Goal: Task Accomplishment & Management: Manage account settings

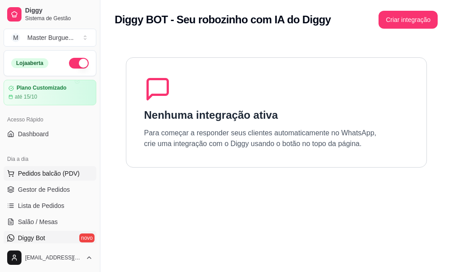
click at [39, 172] on span "Pedidos balcão (PDV)" at bounding box center [49, 173] width 62 height 9
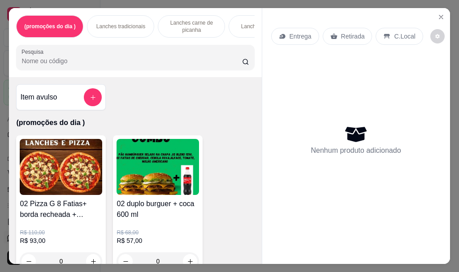
click at [250, 35] on div "(promoções do dia ) Lanches tradicionais Lanches carne de picanha Lanches Gourm…" at bounding box center [135, 26] width 238 height 22
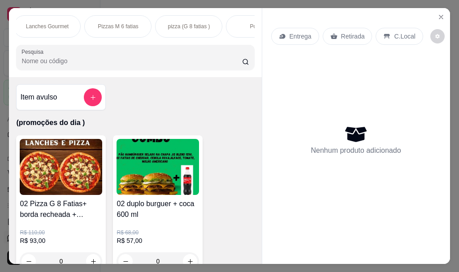
scroll to position [0, 269]
click at [243, 33] on div "(promoções do dia ) Lanches tradicionais Lanches carne de picanha Lanches Gourm…" at bounding box center [135, 26] width 238 height 22
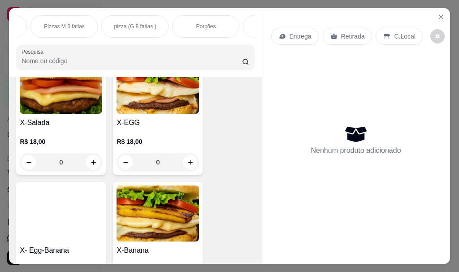
scroll to position [1523, 0]
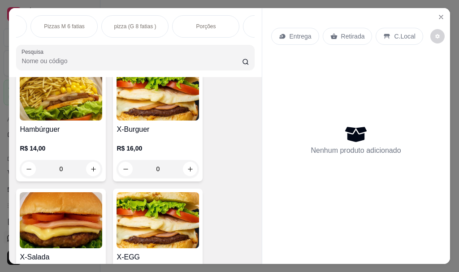
click at [305, 32] on p "Entrega" at bounding box center [300, 36] width 22 height 9
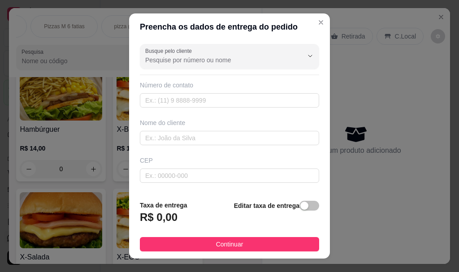
scroll to position [45, 0]
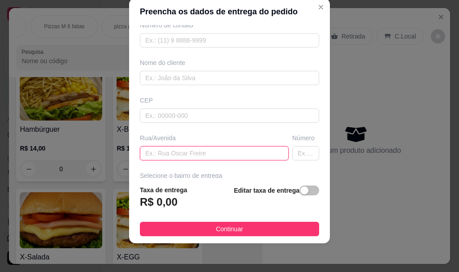
click at [234, 156] on input "text" at bounding box center [214, 153] width 149 height 14
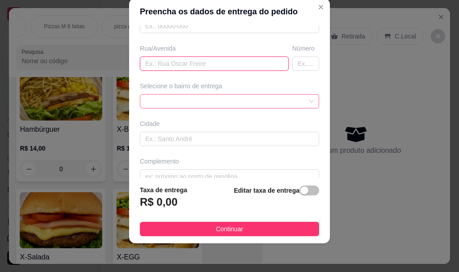
click at [287, 102] on div at bounding box center [229, 101] width 179 height 14
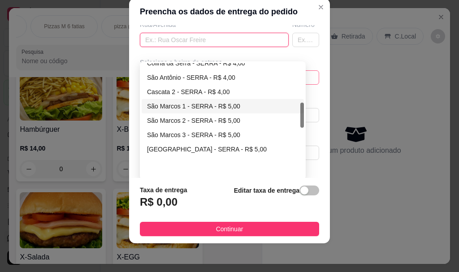
scroll to position [177, 0]
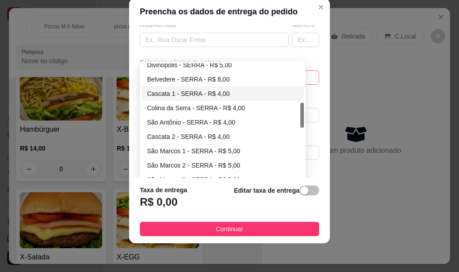
click at [184, 94] on div "Cascata 1 - SERRA - R$ 4,00" at bounding box center [222, 94] width 151 height 10
type input "SERRA"
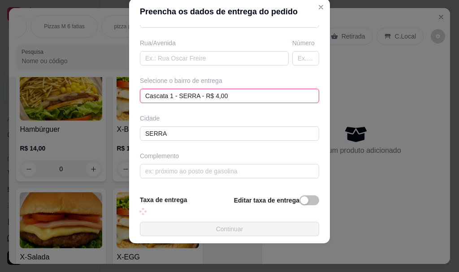
scroll to position [158, 0]
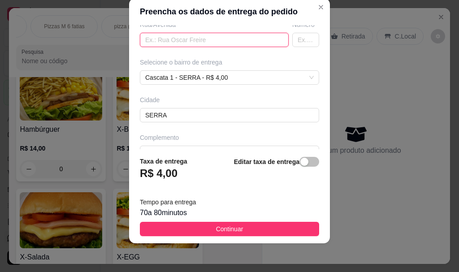
click at [215, 42] on input "text" at bounding box center [214, 40] width 149 height 14
click at [176, 41] on input "RUA HORTESIAS" at bounding box center [214, 40] width 149 height 14
click at [174, 35] on input "RUA HORTESIAS" at bounding box center [214, 40] width 149 height 14
type input "RUA HORTENSIAS"
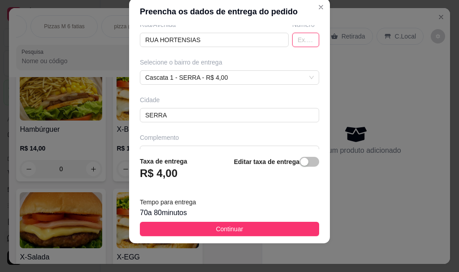
click at [292, 38] on input "text" at bounding box center [305, 40] width 27 height 14
type input "297"
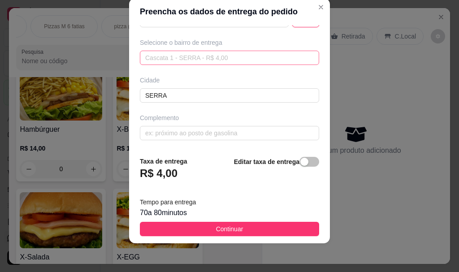
click at [291, 54] on div "Cascata 1 - SERRA - R$ 4,00 677f219e5cfd96f61a9aff19 677f2c69119d9adeaa7c37b0 6…" at bounding box center [229, 58] width 179 height 14
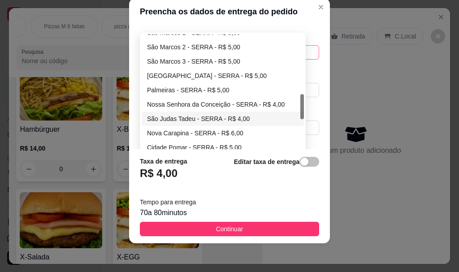
scroll to position [222, 0]
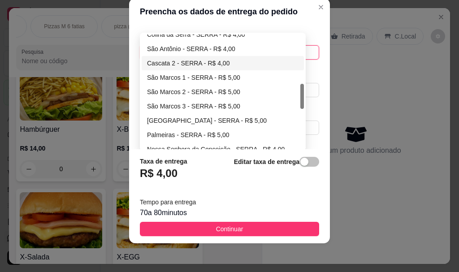
click at [181, 58] on div "Cascata 2 - SERRA - R$ 4,00" at bounding box center [222, 63] width 151 height 10
type input "SERRA"
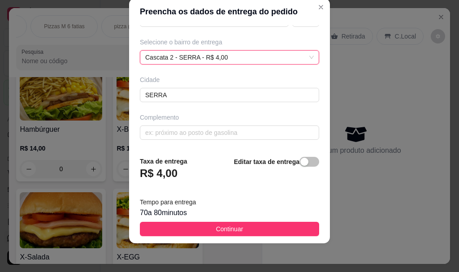
scroll to position [44, 0]
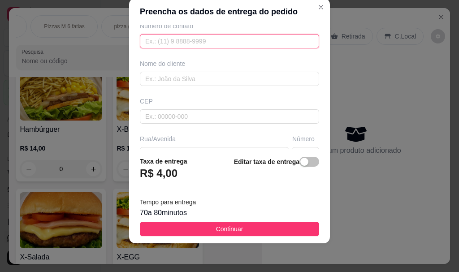
click at [219, 44] on input "text" at bounding box center [229, 41] width 179 height 14
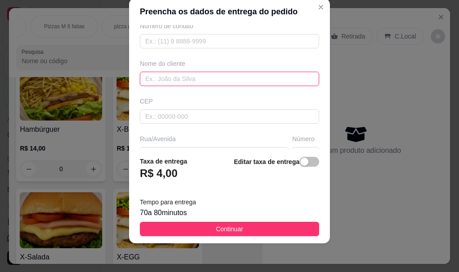
click at [205, 80] on input "text" at bounding box center [229, 79] width 179 height 14
type input "E"
type input "ROSANGELA"
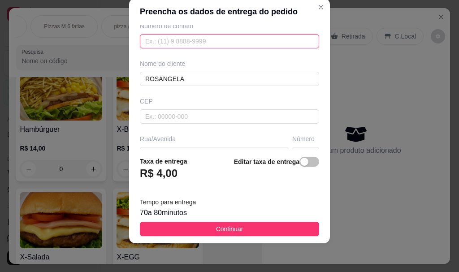
click at [155, 39] on input "text" at bounding box center [229, 41] width 179 height 14
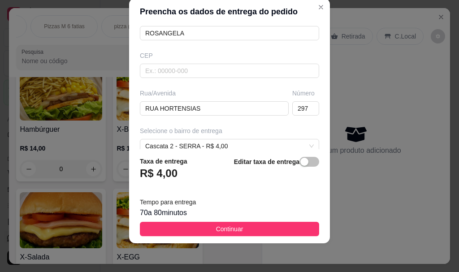
scroll to position [178, 0]
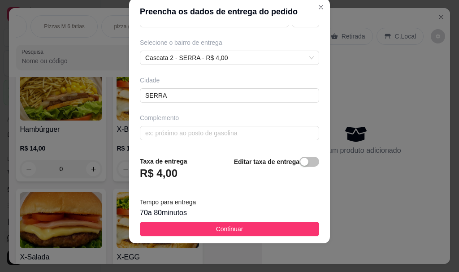
type input "[PHONE_NUMBER]"
click at [205, 221] on footer "Taxa de entrega R$ 4,00 Editar taxa de entrega Tempo para entrega 70 a 80 minut…" at bounding box center [229, 196] width 201 height 94
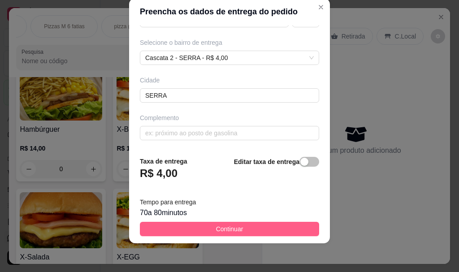
click at [216, 229] on span "Continuar" at bounding box center [229, 229] width 27 height 10
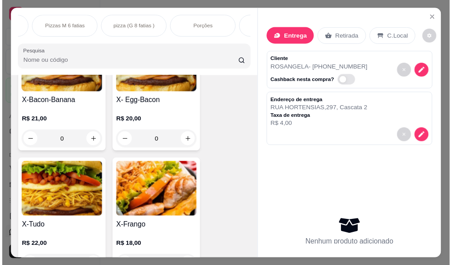
scroll to position [2106, 0]
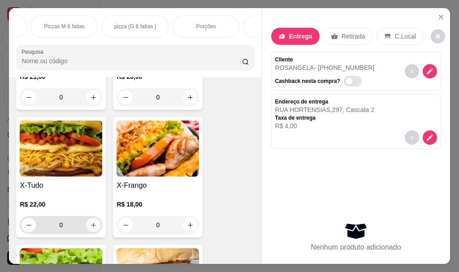
click at [93, 229] on icon "increase-product-quantity" at bounding box center [93, 225] width 7 height 7
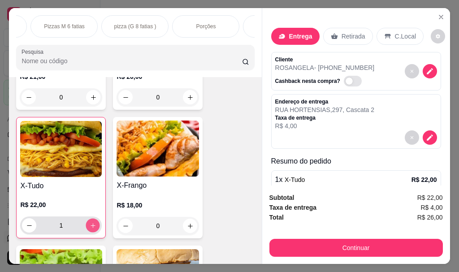
click at [91, 229] on icon "increase-product-quantity" at bounding box center [93, 225] width 7 height 7
type input "2"
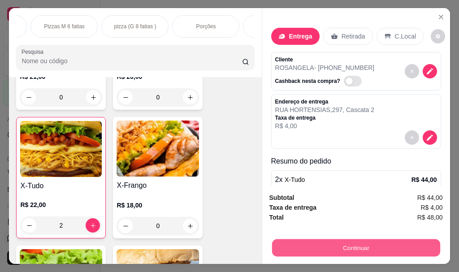
click at [277, 250] on button "Continuar" at bounding box center [356, 247] width 168 height 17
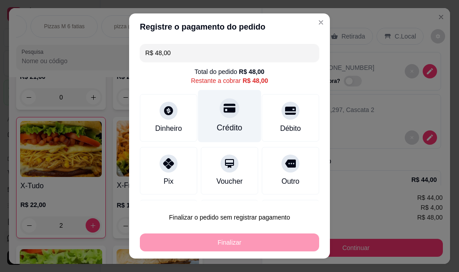
click at [225, 130] on div "Crédito" at bounding box center [230, 128] width 26 height 12
type input "R$ 0,00"
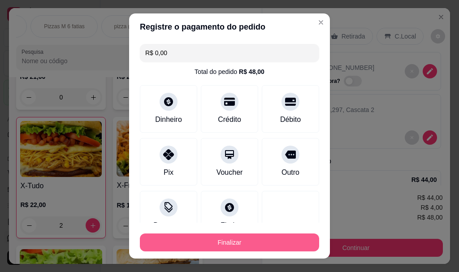
click at [235, 236] on button "Finalizar" at bounding box center [229, 242] width 179 height 18
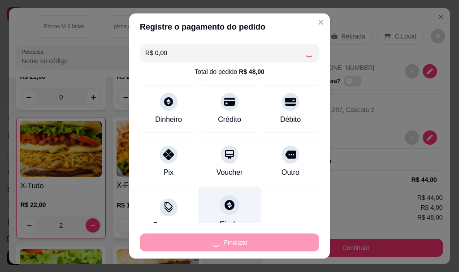
type input "0"
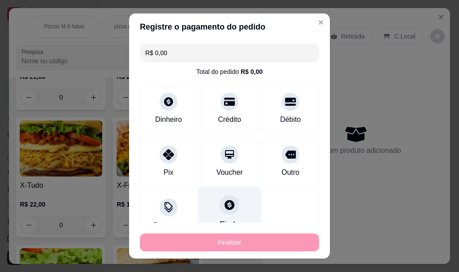
type input "-R$ 48,00"
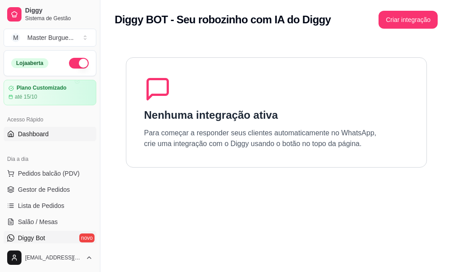
click at [38, 133] on span "Dashboard" at bounding box center [33, 133] width 31 height 9
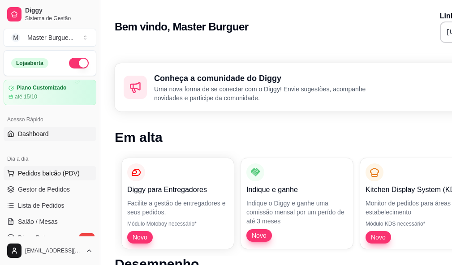
click at [29, 176] on span "Pedidos balcão (PDV)" at bounding box center [49, 173] width 62 height 9
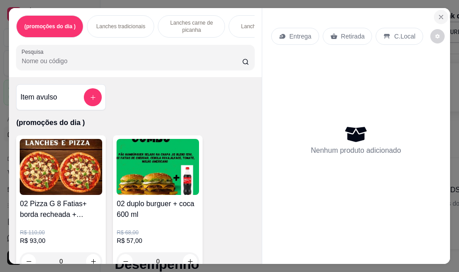
click at [441, 17] on button "Close" at bounding box center [441, 17] width 14 height 14
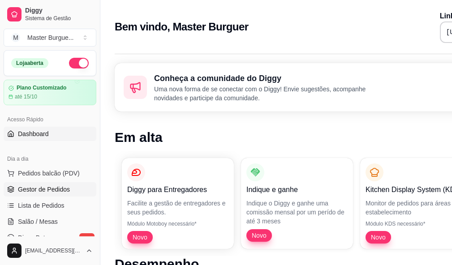
click at [35, 186] on span "Gestor de Pedidos" at bounding box center [44, 189] width 52 height 9
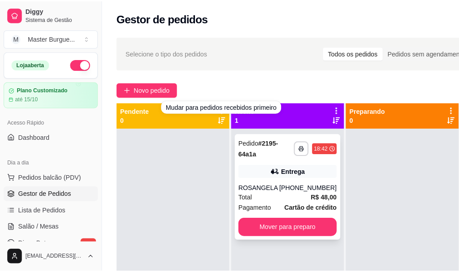
scroll to position [32, 0]
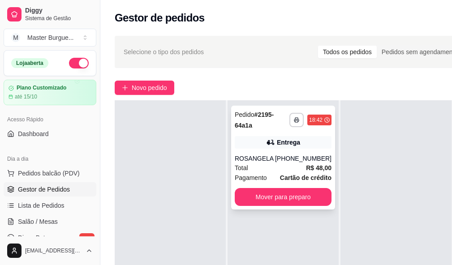
click at [274, 154] on div "ROSANGELA" at bounding box center [255, 158] width 40 height 9
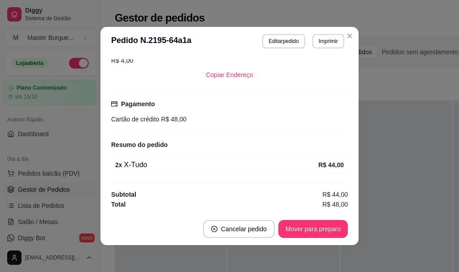
scroll to position [2, 0]
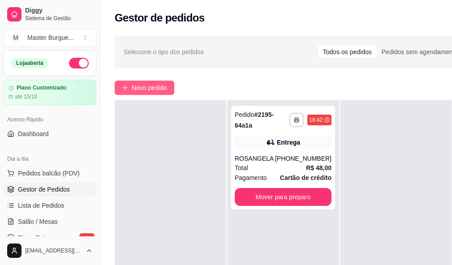
click at [142, 89] on span "Novo pedido" at bounding box center [149, 88] width 35 height 10
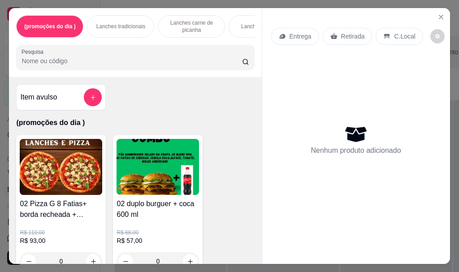
click at [296, 36] on p "Entrega" at bounding box center [300, 36] width 22 height 9
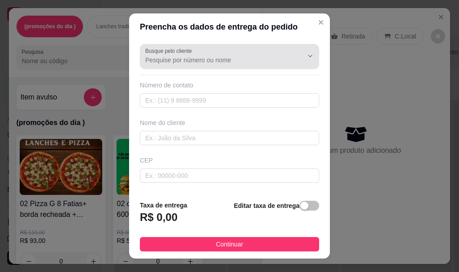
click at [175, 54] on label "Busque pelo cliente" at bounding box center [170, 51] width 50 height 8
click at [175, 56] on input "Busque pelo cliente" at bounding box center [216, 60] width 143 height 9
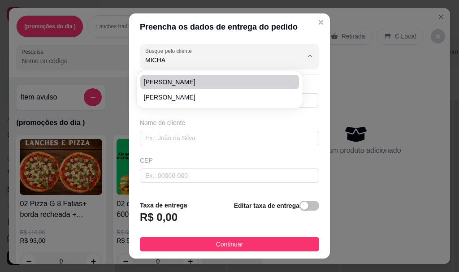
type input "MICHA"
click at [197, 79] on span "[PERSON_NAME]" at bounding box center [215, 82] width 142 height 9
type input "[PERSON_NAME]"
type input "27992668949"
type input "[PERSON_NAME]"
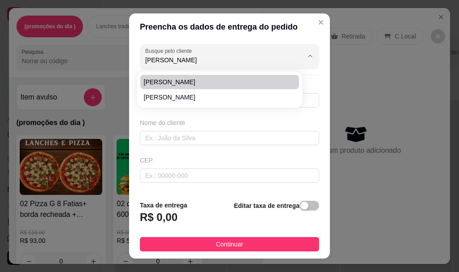
type input "RUA [GEOGRAPHIC_DATA]"
type input "26"
type input "SERRA"
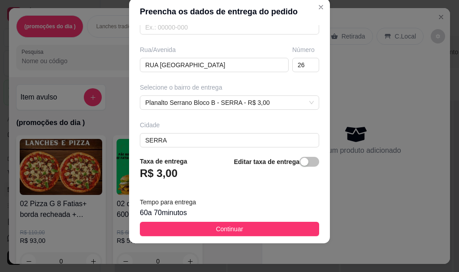
scroll to position [88, 0]
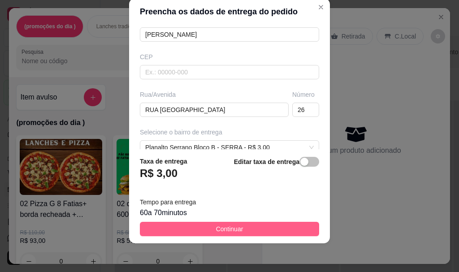
type input "[PERSON_NAME]"
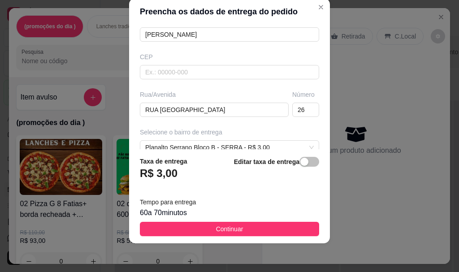
drag, startPoint x: 233, startPoint y: 233, endPoint x: 233, endPoint y: 218, distance: 15.2
click at [233, 233] on span "Continuar" at bounding box center [229, 229] width 27 height 10
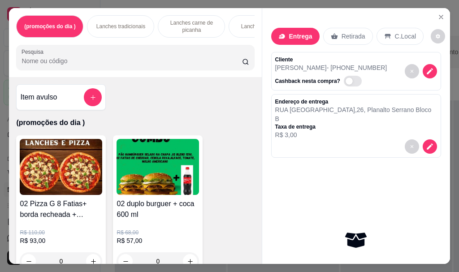
drag, startPoint x: 136, startPoint y: 25, endPoint x: 128, endPoint y: 35, distance: 12.5
click at [135, 26] on p "Lanches tradicionais" at bounding box center [120, 26] width 49 height 7
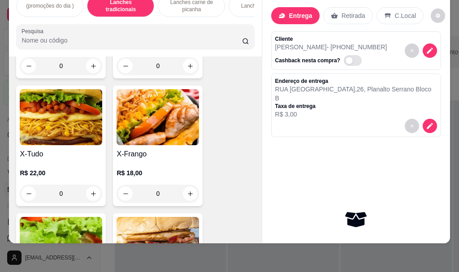
scroll to position [2161, 0]
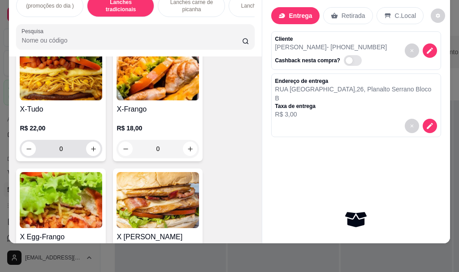
click at [97, 152] on div "0" at bounding box center [61, 149] width 82 height 18
click at [94, 151] on button "increase-product-quantity" at bounding box center [93, 149] width 14 height 14
type input "1"
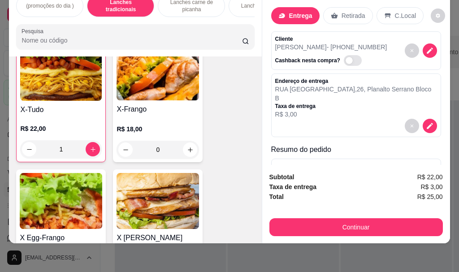
scroll to position [2162, 0]
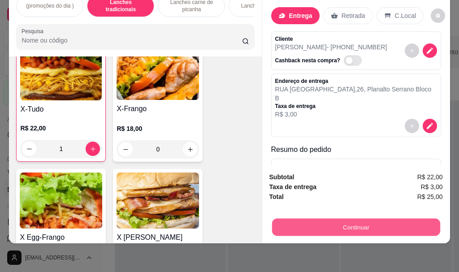
click at [305, 218] on button "Continuar" at bounding box center [356, 226] width 168 height 17
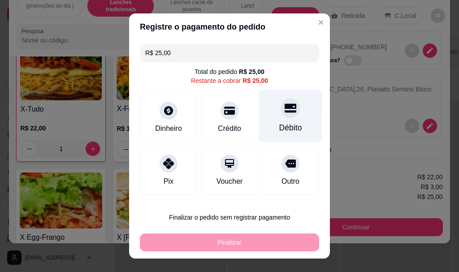
drag, startPoint x: 266, startPoint y: 124, endPoint x: 149, endPoint y: 8, distance: 164.7
click at [279, 122] on div "Débito" at bounding box center [290, 128] width 23 height 12
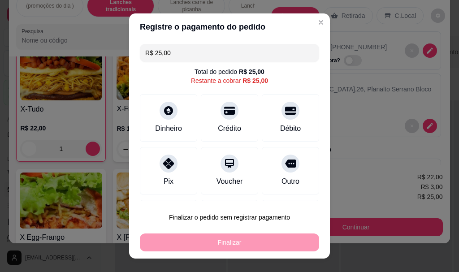
type input "R$ 0,00"
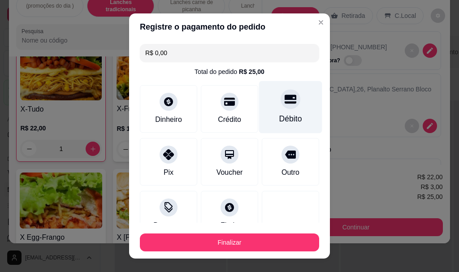
click at [273, 112] on div "Débito" at bounding box center [290, 107] width 63 height 52
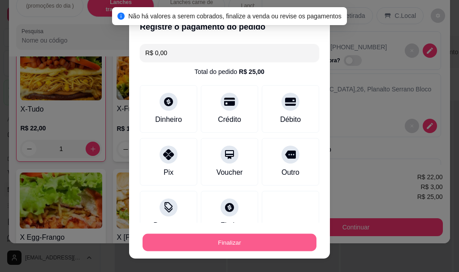
click at [229, 242] on button "Finalizar" at bounding box center [229, 241] width 174 height 17
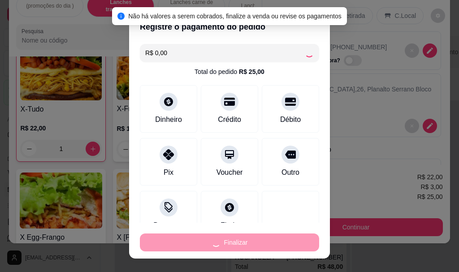
type input "0"
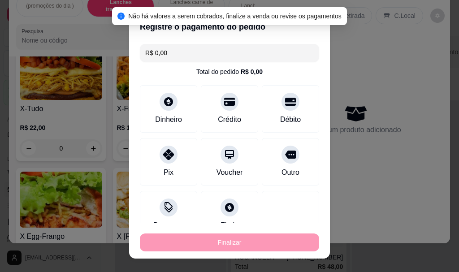
type input "-R$ 25,00"
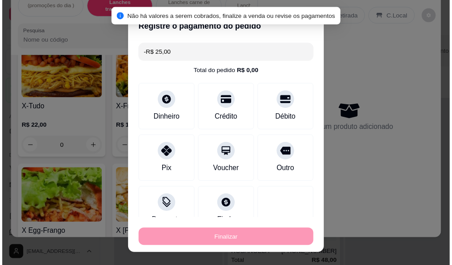
scroll to position [2161, 0]
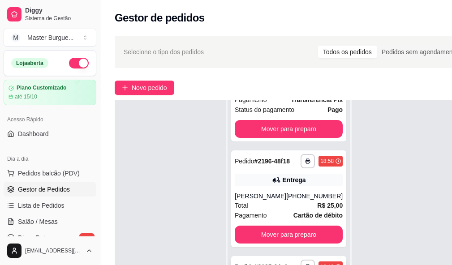
scroll to position [134, 0]
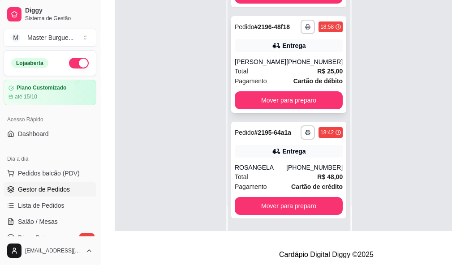
click at [266, 57] on div "[PERSON_NAME]" at bounding box center [261, 61] width 52 height 9
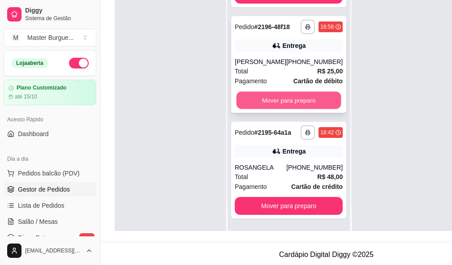
click at [292, 91] on button "Mover para preparo" at bounding box center [289, 99] width 105 height 17
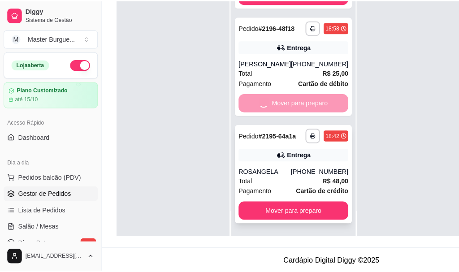
scroll to position [0, 0]
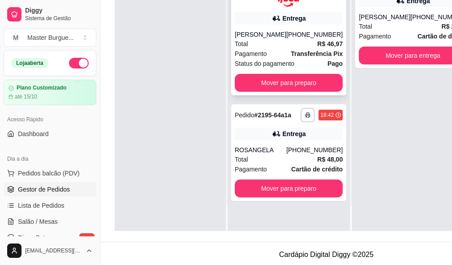
click at [268, 39] on div "Total R$ 46,97" at bounding box center [289, 44] width 108 height 10
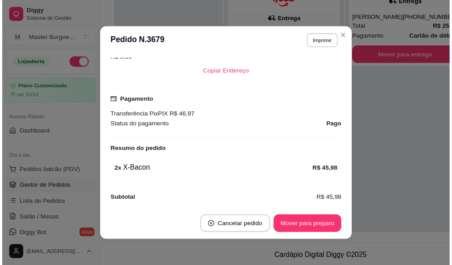
scroll to position [231, 0]
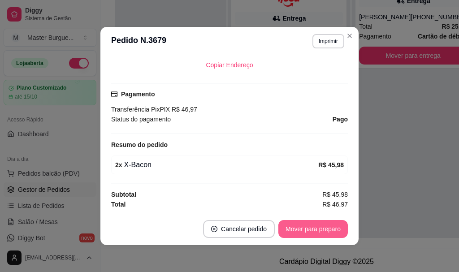
click at [311, 228] on button "Mover para preparo" at bounding box center [312, 229] width 69 height 18
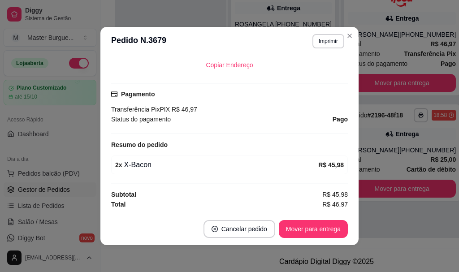
click at [348, 44] on header "**********" at bounding box center [229, 41] width 258 height 29
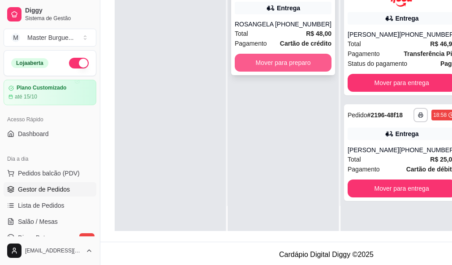
click at [312, 54] on button "Mover para preparo" at bounding box center [283, 63] width 97 height 18
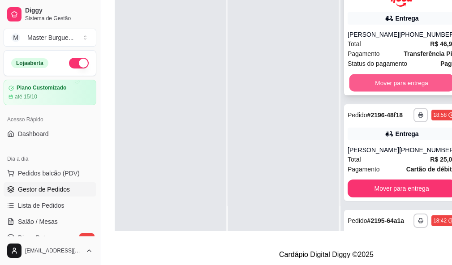
click at [387, 74] on button "Mover para entrega" at bounding box center [401, 82] width 105 height 17
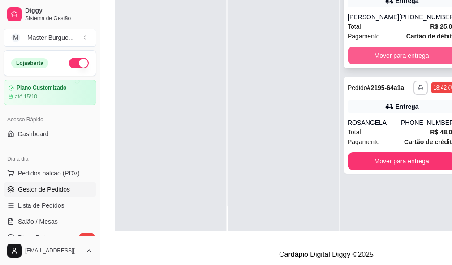
click at [386, 57] on button "Mover para entrega" at bounding box center [402, 56] width 108 height 18
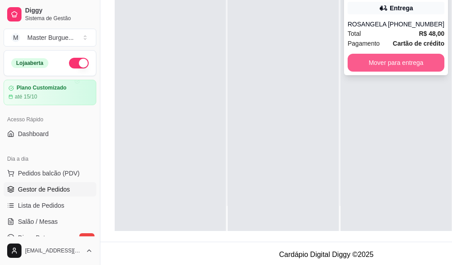
click at [386, 59] on button "Mover para entrega" at bounding box center [396, 63] width 97 height 18
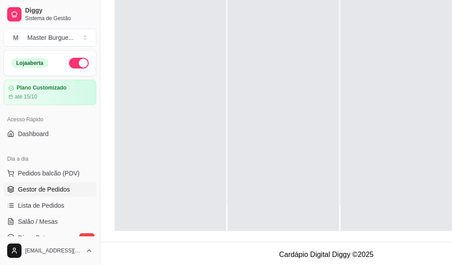
drag, startPoint x: 134, startPoint y: 121, endPoint x: 131, endPoint y: 125, distance: 5.4
click at [136, 120] on div at bounding box center [170, 98] width 111 height 265
click at [42, 187] on span "Gestor de Pedidos" at bounding box center [44, 189] width 52 height 9
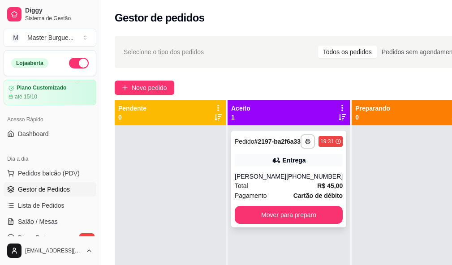
click at [295, 191] on div "Total R$ 45,00" at bounding box center [289, 186] width 108 height 10
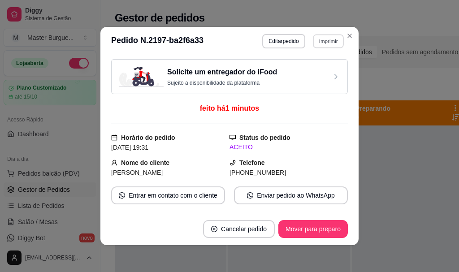
click at [320, 37] on button "Imprimir" at bounding box center [328, 41] width 31 height 14
click at [311, 69] on button "IMPRESSORA" at bounding box center [308, 72] width 63 height 14
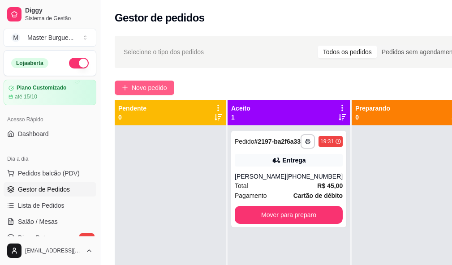
click at [133, 91] on span "Novo pedido" at bounding box center [149, 88] width 35 height 10
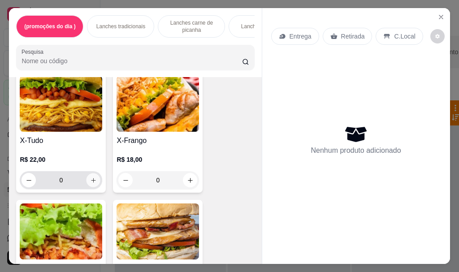
click at [95, 187] on button "increase-product-quantity" at bounding box center [93, 180] width 14 height 14
type input "1"
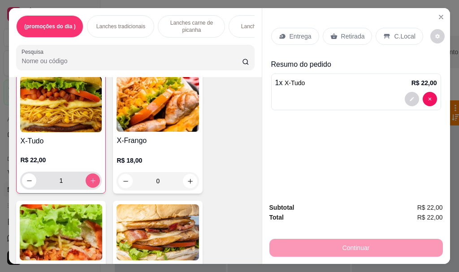
scroll to position [2151, 0]
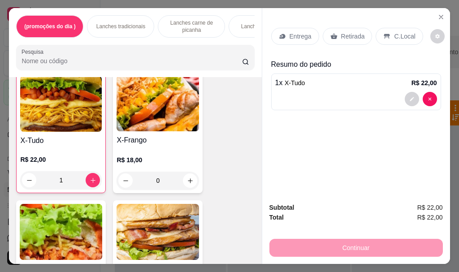
click at [354, 32] on p "Retirada" at bounding box center [353, 36] width 24 height 9
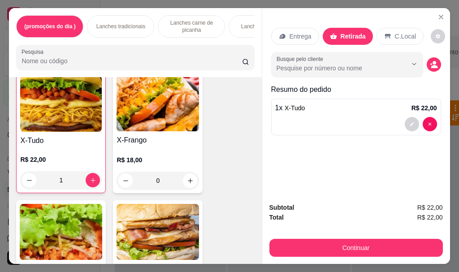
click at [393, 40] on div "C.Local" at bounding box center [399, 36] width 47 height 17
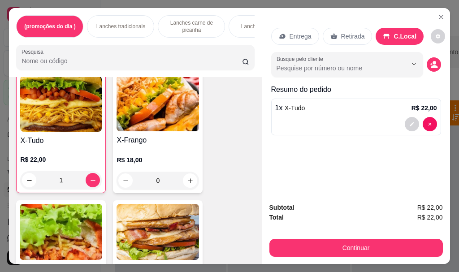
click at [393, 32] on p "C.Local" at bounding box center [404, 36] width 23 height 9
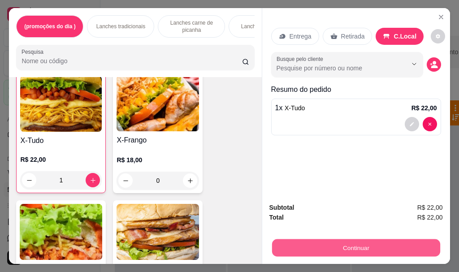
click at [349, 245] on button "Continuar" at bounding box center [356, 247] width 168 height 17
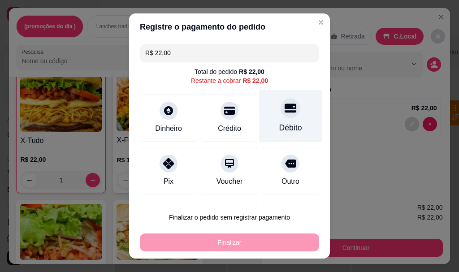
click at [263, 114] on div "Débito" at bounding box center [290, 116] width 63 height 52
type input "R$ 0,00"
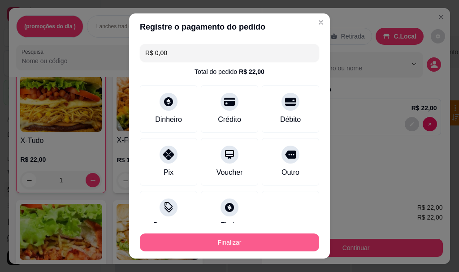
click at [197, 254] on footer "Finalizar" at bounding box center [229, 241] width 201 height 36
click at [197, 248] on button "Finalizar" at bounding box center [229, 242] width 179 height 18
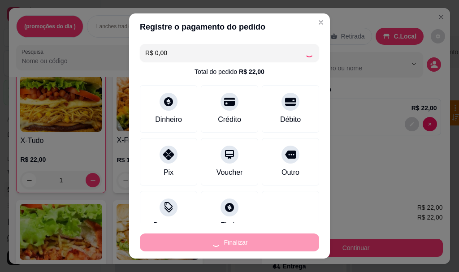
type input "0"
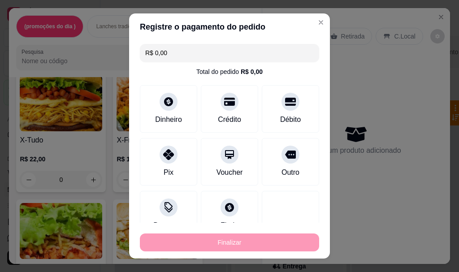
type input "-R$ 22,00"
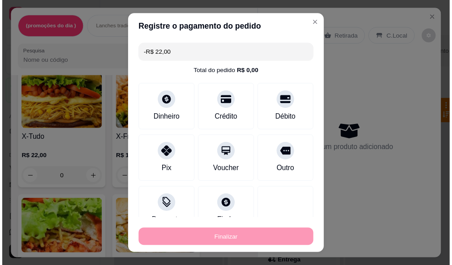
scroll to position [2151, 0]
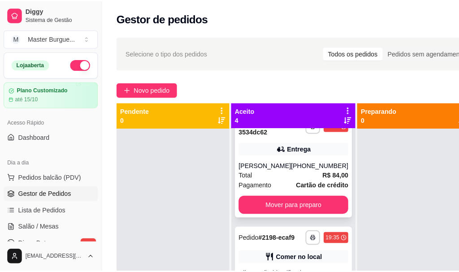
scroll to position [198, 0]
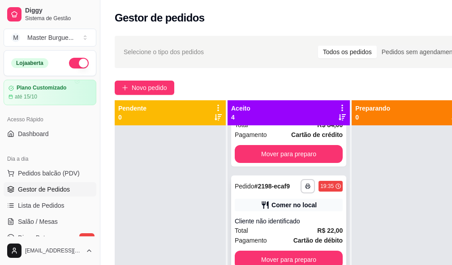
click at [263, 203] on div "**********" at bounding box center [288, 224] width 115 height 97
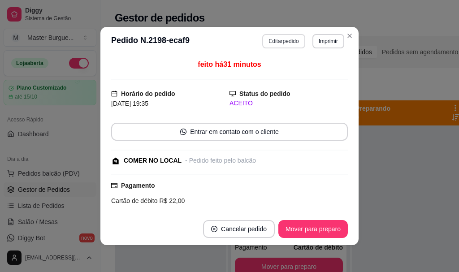
click at [279, 34] on header "**********" at bounding box center [229, 41] width 258 height 29
click at [273, 41] on button "Editar pedido" at bounding box center [283, 41] width 43 height 14
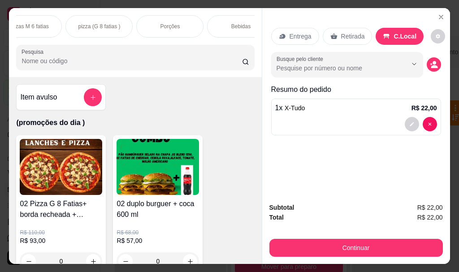
scroll to position [0, 358]
drag, startPoint x: 198, startPoint y: 25, endPoint x: 194, endPoint y: 39, distance: 15.3
click at [197, 25] on div "Bebidas" at bounding box center [186, 26] width 67 height 22
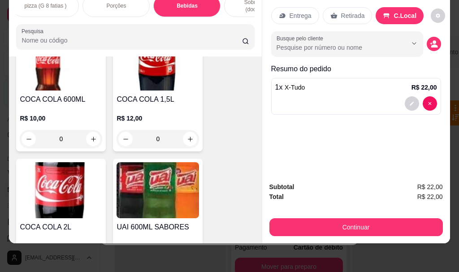
scroll to position [6258, 0]
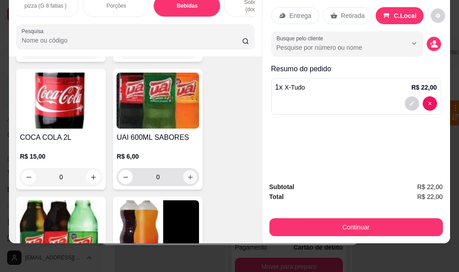
click at [185, 170] on button "increase-product-quantity" at bounding box center [190, 177] width 14 height 14
type input "1"
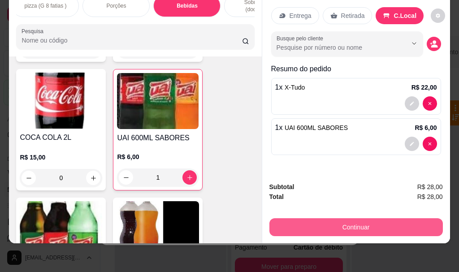
click at [288, 216] on div "Continuar" at bounding box center [355, 226] width 173 height 20
click at [331, 218] on button "Continuar" at bounding box center [355, 227] width 173 height 18
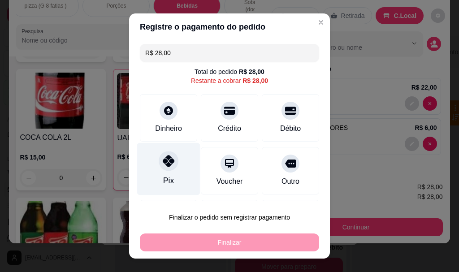
click at [168, 174] on div "Pix" at bounding box center [168, 169] width 63 height 52
type input "R$ 0,00"
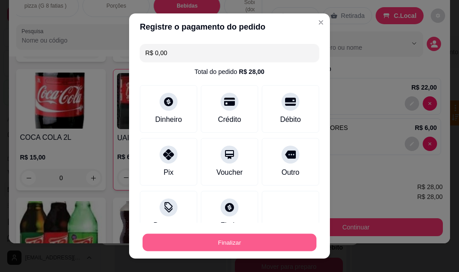
click at [183, 242] on button "Finalizar" at bounding box center [229, 241] width 174 height 17
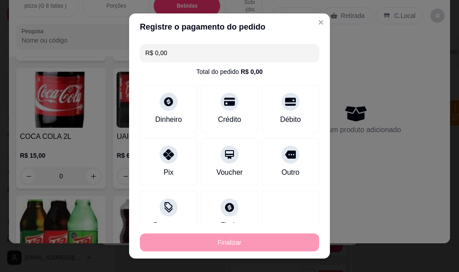
type input "0"
type input "-R$ 28,00"
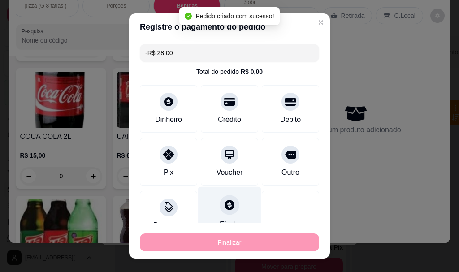
scroll to position [6257, 0]
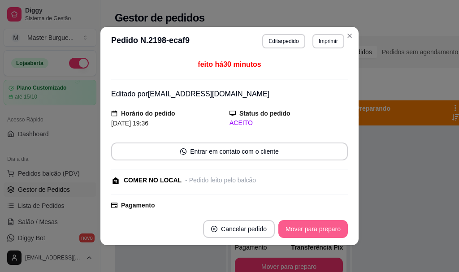
click at [314, 227] on button "Mover para preparo" at bounding box center [312, 229] width 69 height 18
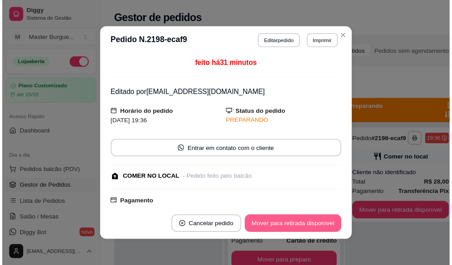
scroll to position [85, 0]
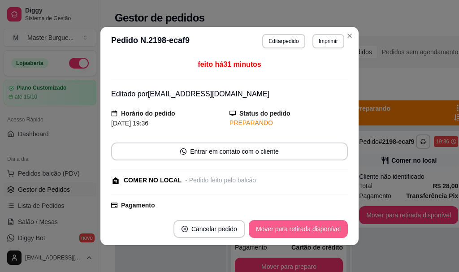
click at [316, 225] on button "Mover para retirada disponível" at bounding box center [298, 229] width 99 height 18
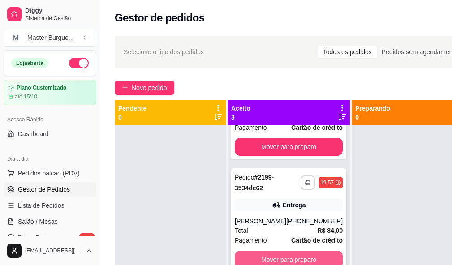
click at [263, 251] on button "Mover para preparo" at bounding box center [289, 260] width 108 height 18
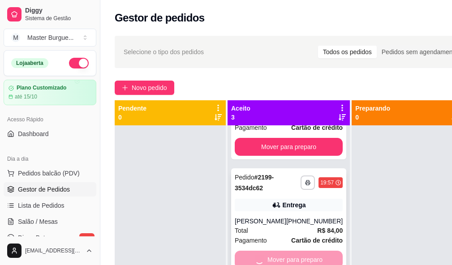
scroll to position [0, 0]
